Goal: Transaction & Acquisition: Subscribe to service/newsletter

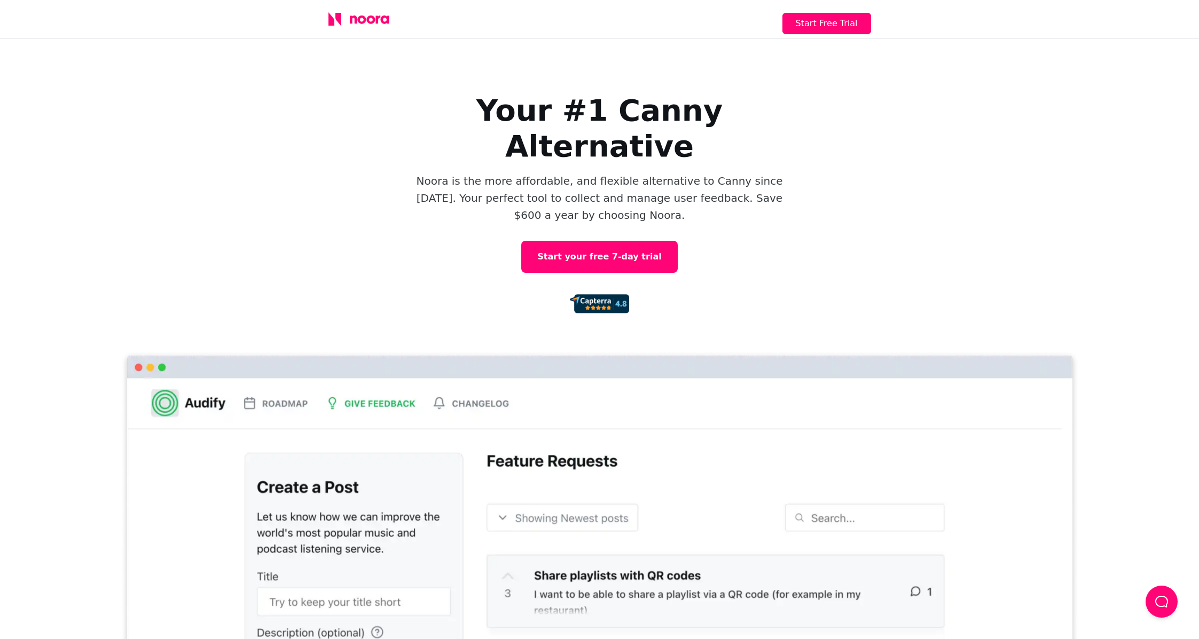
drag, startPoint x: 309, startPoint y: 22, endPoint x: 406, endPoint y: 18, distance: 97.3
click at [406, 18] on div "Start Free Trial" at bounding box center [599, 19] width 1199 height 39
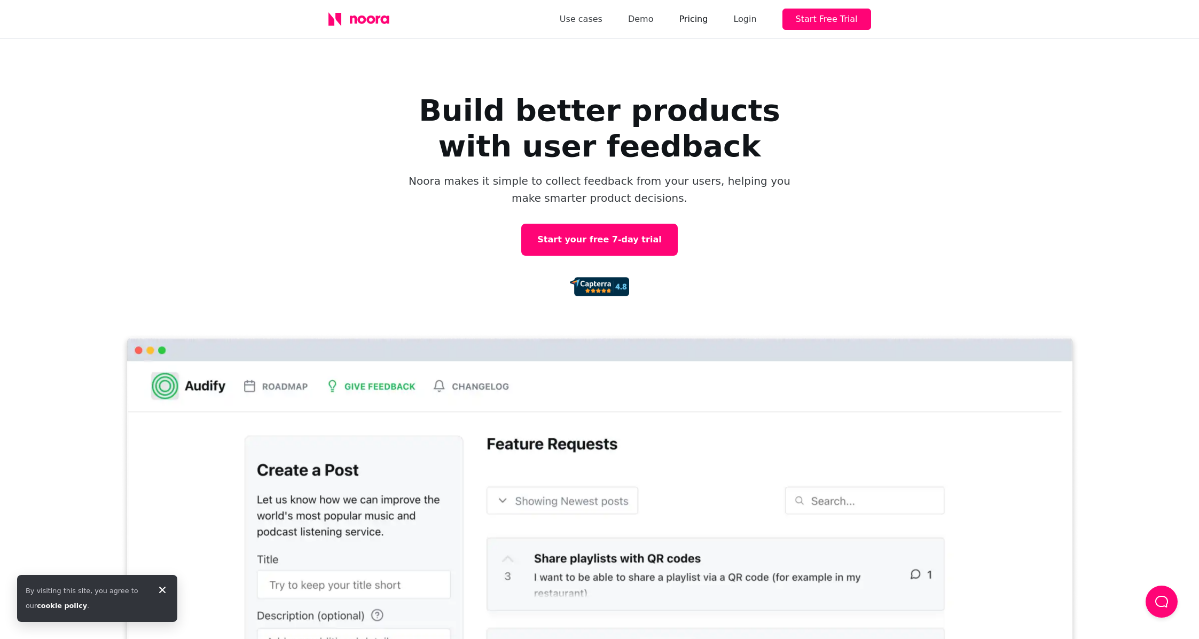
click at [706, 23] on link "Pricing" at bounding box center [693, 19] width 29 height 15
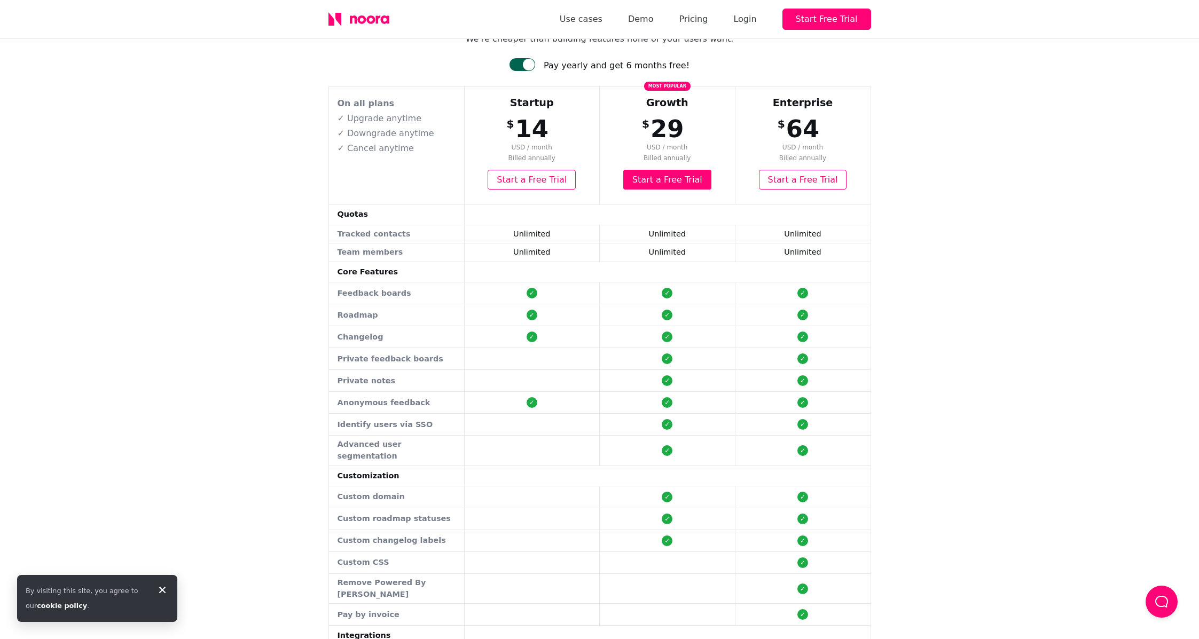
scroll to position [54, 0]
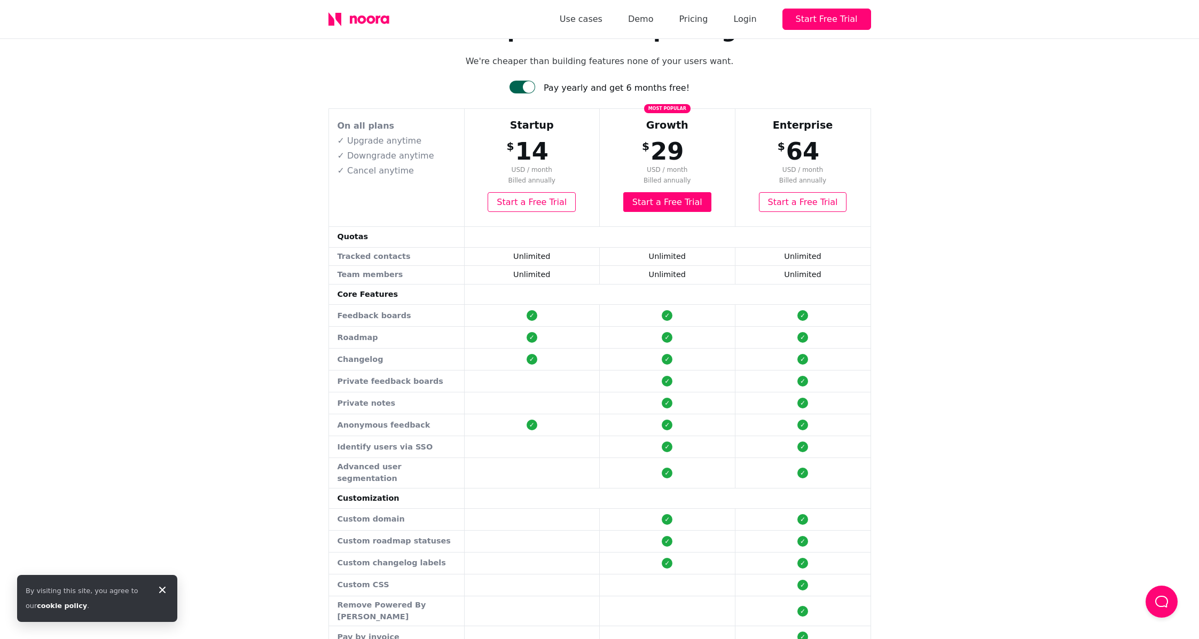
click at [534, 89] on div at bounding box center [529, 87] width 12 height 12
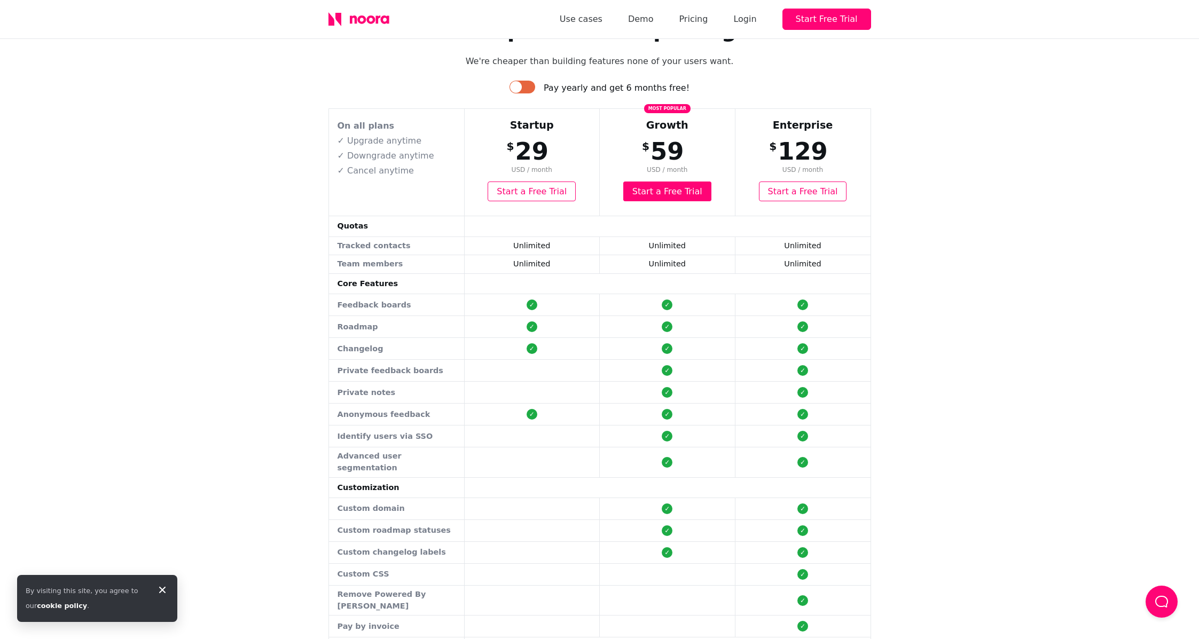
click at [534, 89] on div at bounding box center [522, 87] width 26 height 13
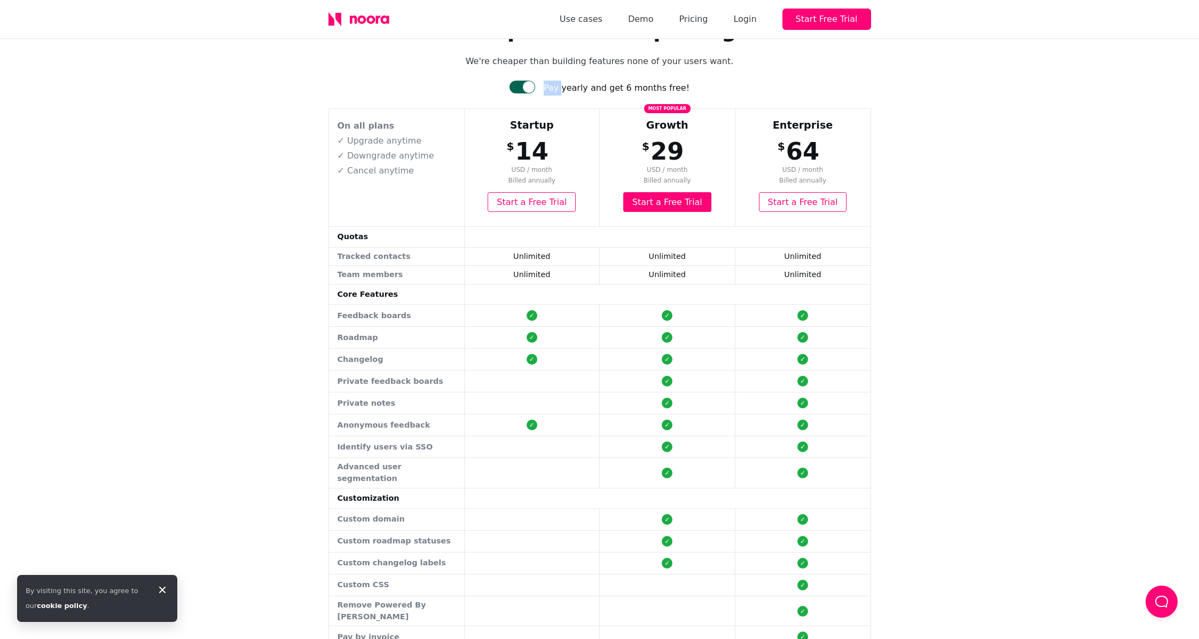
click at [534, 88] on div at bounding box center [529, 87] width 12 height 12
